Goal: Transaction & Acquisition: Download file/media

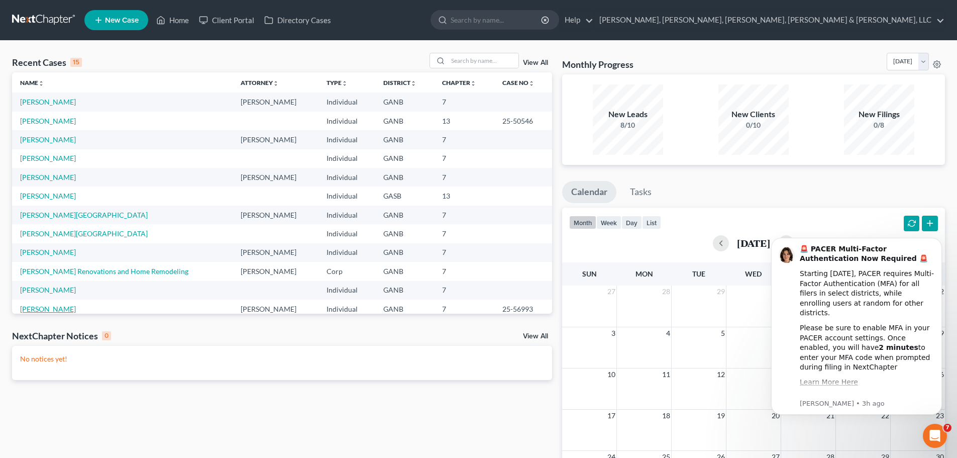
click at [58, 309] on link "[PERSON_NAME]" at bounding box center [48, 309] width 56 height 9
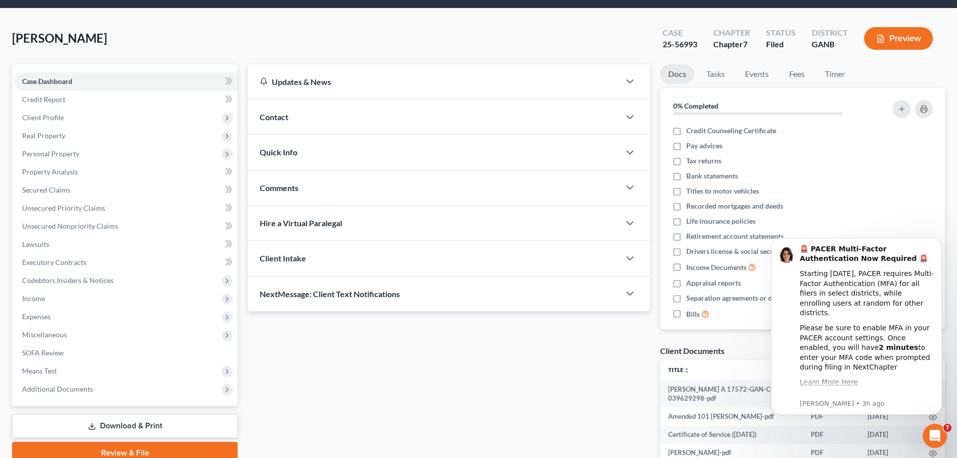
scroll to position [98, 0]
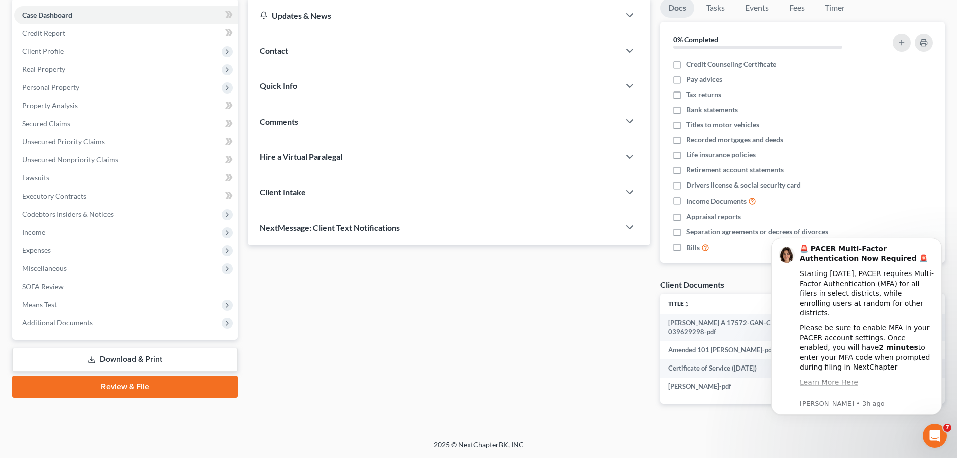
click at [127, 363] on link "Download & Print" at bounding box center [125, 360] width 226 height 24
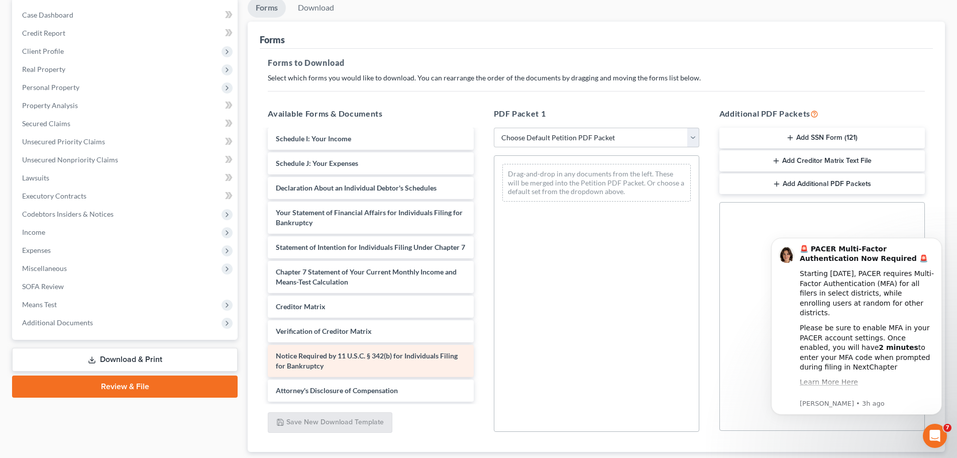
scroll to position [100, 0]
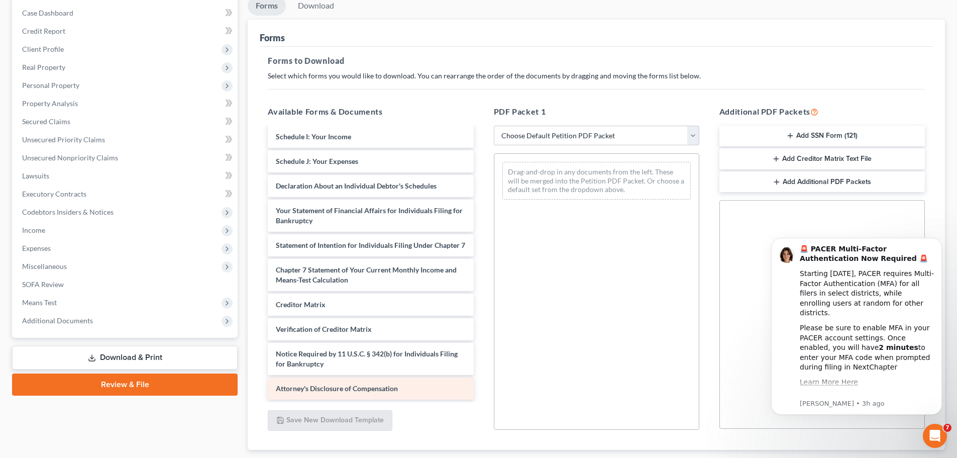
click at [332, 386] on span "Attorney's Disclosure of Compensation" at bounding box center [337, 388] width 122 height 9
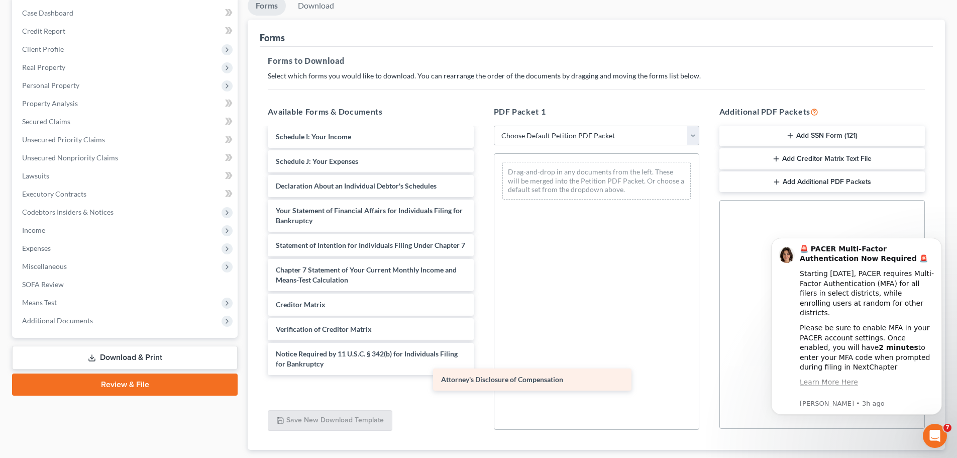
scroll to position [293, 0]
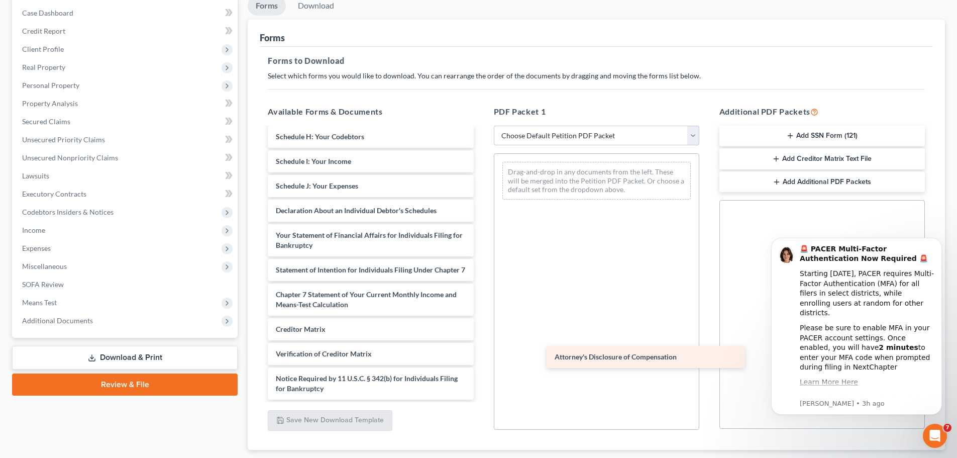
drag, startPoint x: 332, startPoint y: 386, endPoint x: 609, endPoint y: 348, distance: 279.5
click at [481, 350] on div "Attorney's Disclosure of Compensation [PERSON_NAME] A 17572-GAN-CC-039629298-pd…" at bounding box center [371, 122] width 222 height 555
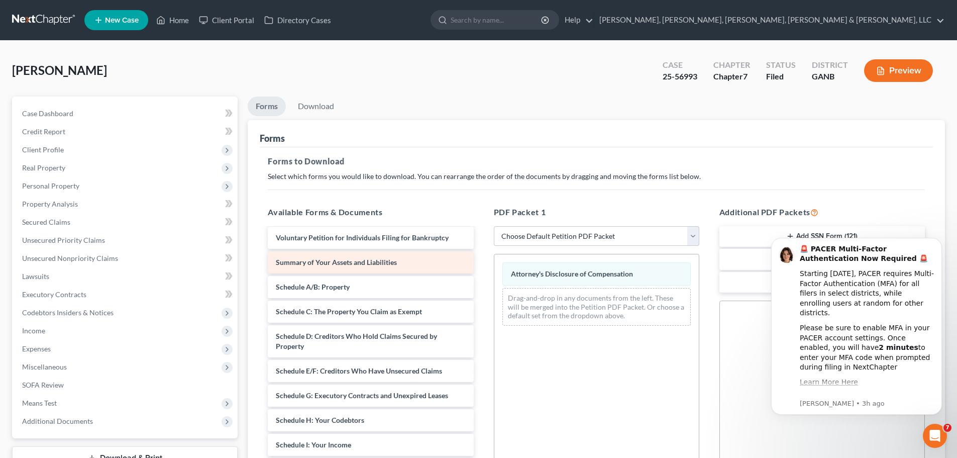
scroll to position [92, 0]
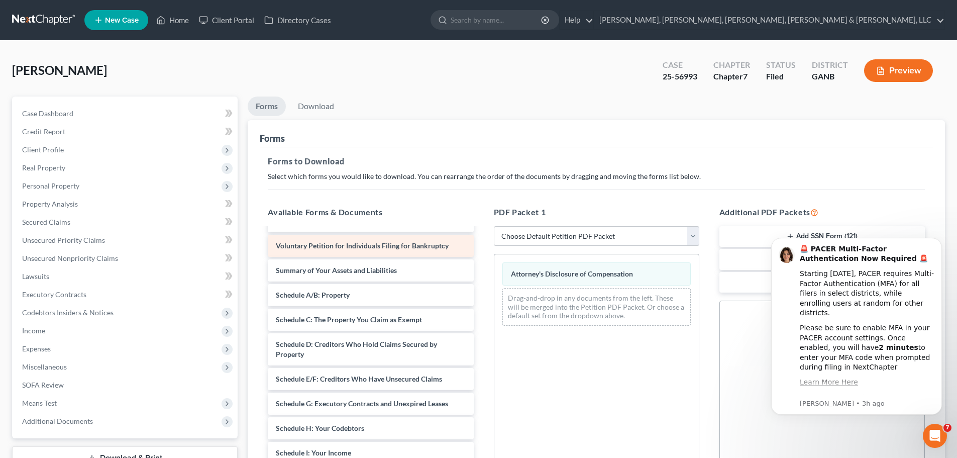
click at [347, 247] on div "[PERSON_NAME] A 17572-GAN-CC-039629298-pdf Amended 101 [PERSON_NAME]-pdf Certif…" at bounding box center [371, 413] width 222 height 555
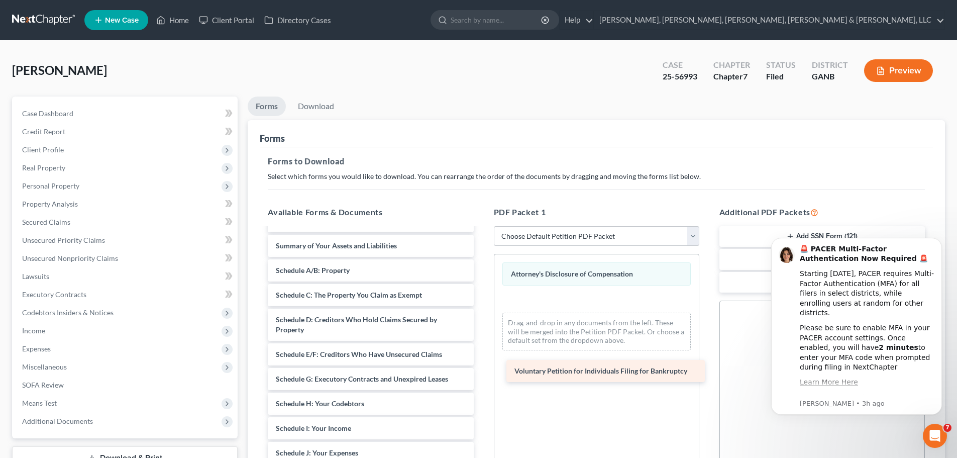
drag, startPoint x: 360, startPoint y: 246, endPoint x: 600, endPoint y: 359, distance: 265.2
click at [481, 361] on div "Voluntary Petition for Individuals Filing for Bankruptcy [PERSON_NAME] A 17572-…" at bounding box center [371, 401] width 222 height 530
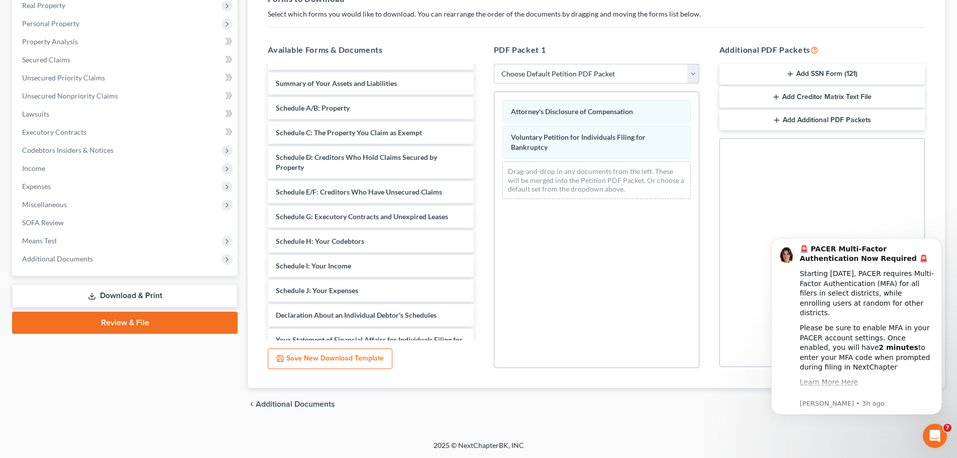
scroll to position [163, 0]
drag, startPoint x: 1697, startPoint y: 465, endPoint x: 937, endPoint y: 242, distance: 792.7
click at [937, 242] on icon "Dismiss notification" at bounding box center [939, 240] width 5 height 5
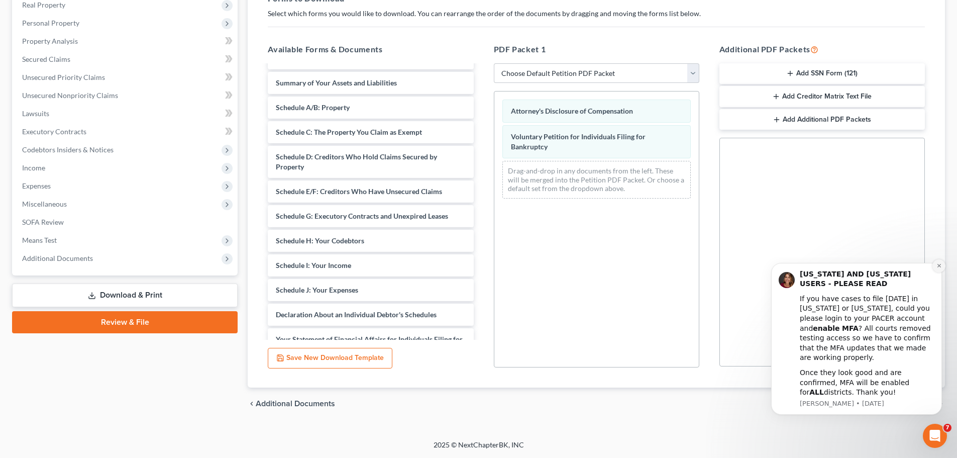
click at [938, 268] on icon "Dismiss notification" at bounding box center [940, 266] width 6 height 6
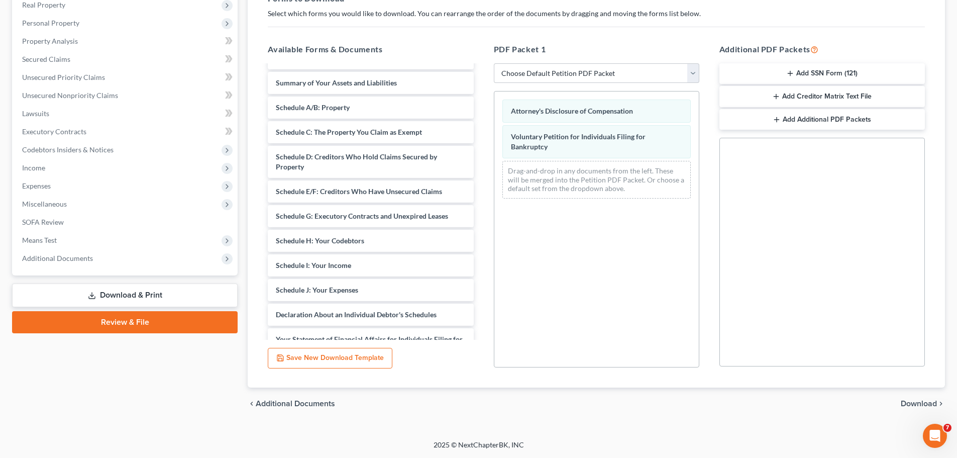
click at [922, 401] on span "Download" at bounding box center [919, 403] width 36 height 8
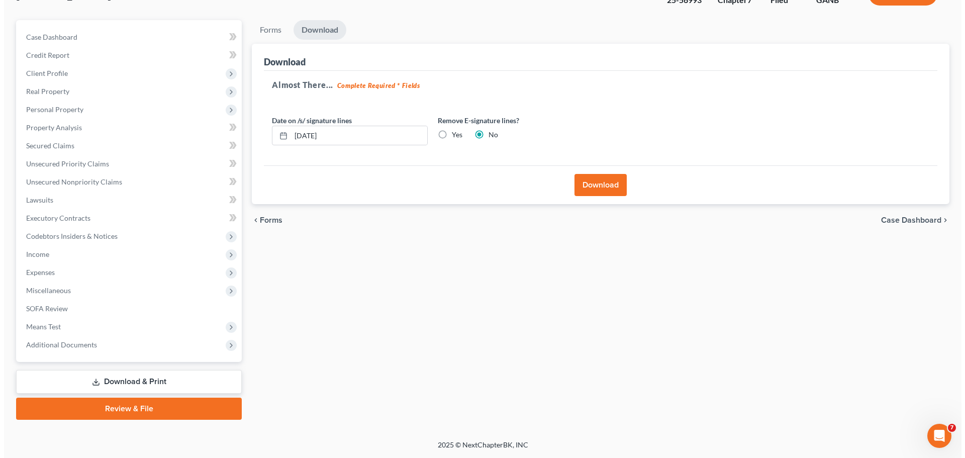
scroll to position [76, 0]
click at [593, 185] on button "Download" at bounding box center [596, 185] width 52 height 22
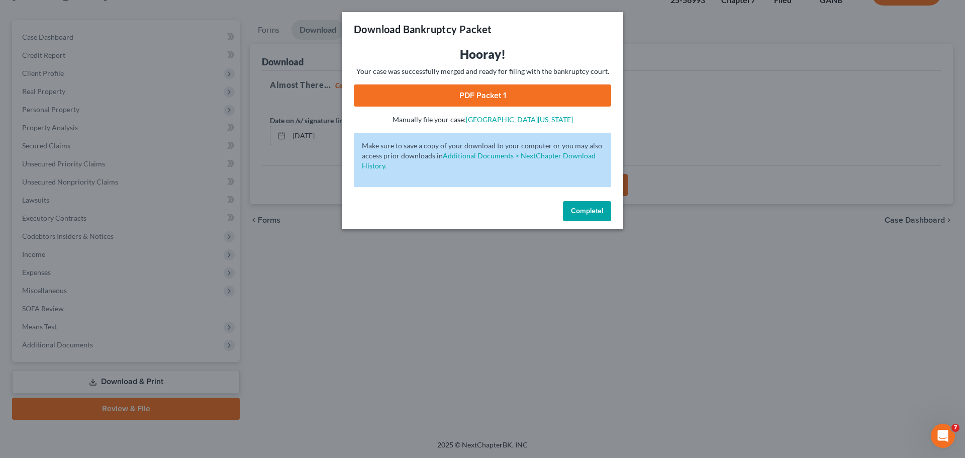
click at [468, 97] on link "PDF Packet 1" at bounding box center [482, 95] width 257 height 22
